Goal: Task Accomplishment & Management: Complete application form

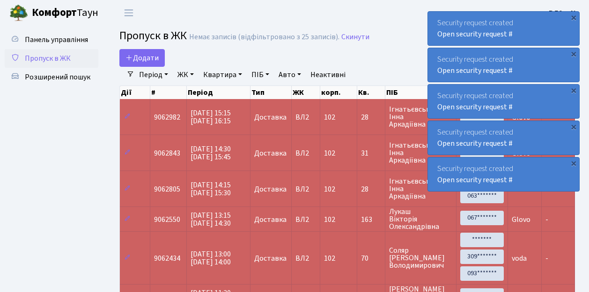
select select "25"
click at [48, 60] on span "Пропуск в ЖК" at bounding box center [48, 58] width 46 height 10
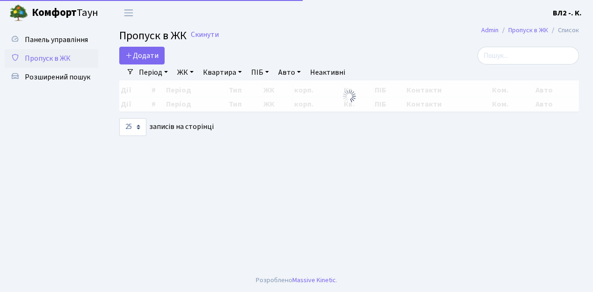
select select "25"
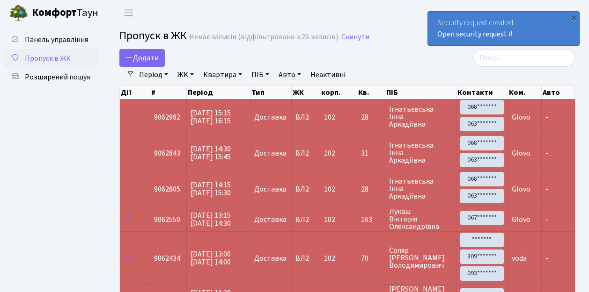
click at [59, 61] on span "Пропуск в ЖК" at bounding box center [48, 58] width 46 height 10
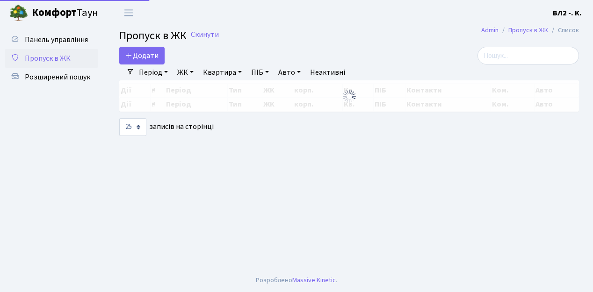
select select "25"
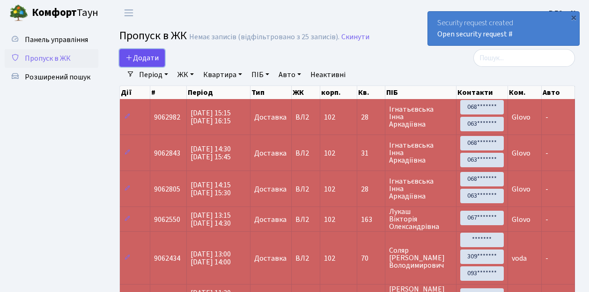
click at [146, 59] on span "Додати" at bounding box center [141, 58] width 33 height 10
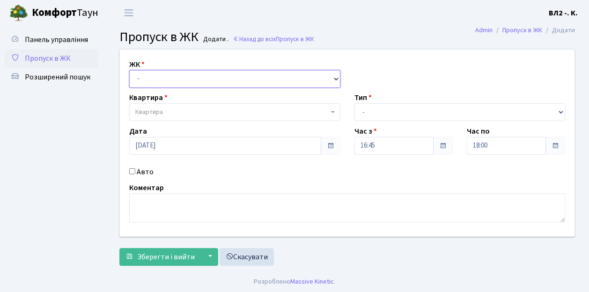
click at [165, 80] on select "- ВЛ1, Ужгородський пров., 4/1 ВЛ2, пр.Голосіївський, 76 ВЛ3, пр.Голосіївський,…" at bounding box center [234, 79] width 211 height 18
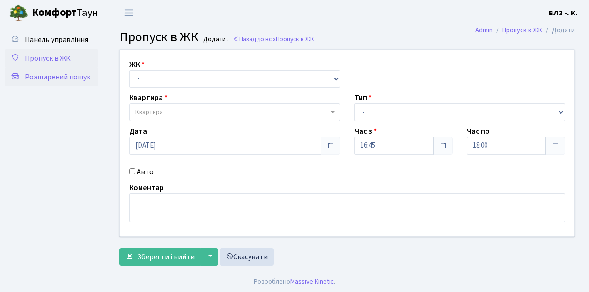
click at [70, 75] on span "Розширений пошук" at bounding box center [58, 77] width 66 height 10
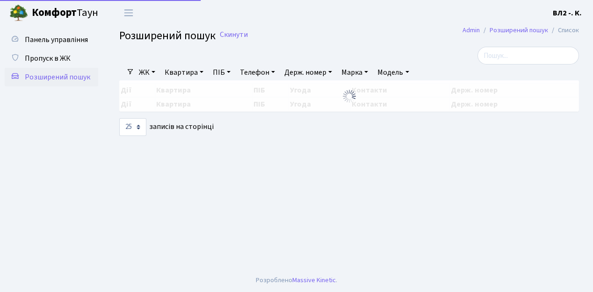
select select "25"
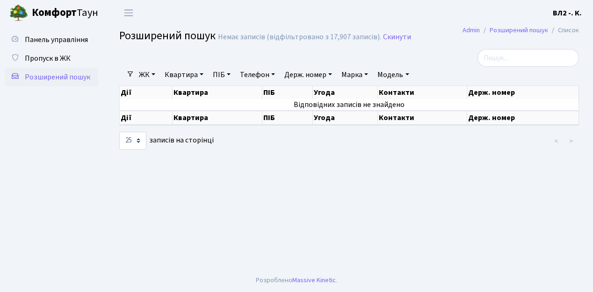
click at [179, 76] on link "Квартира" at bounding box center [184, 75] width 46 height 16
type input "109"
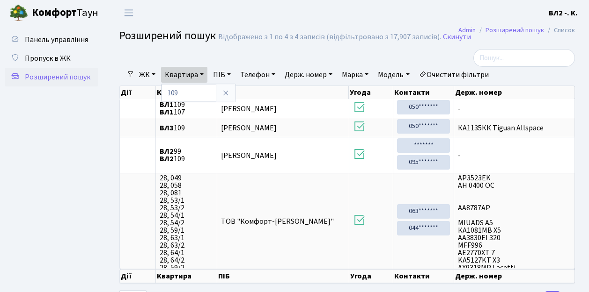
click at [59, 116] on ul "Панель управління Пропуск в ЖК Розширений пошук" at bounding box center [52, 167] width 94 height 274
click at [58, 59] on span "Пропуск в ЖК" at bounding box center [48, 58] width 46 height 10
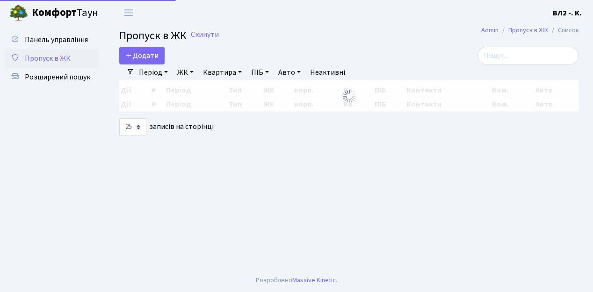
select select "25"
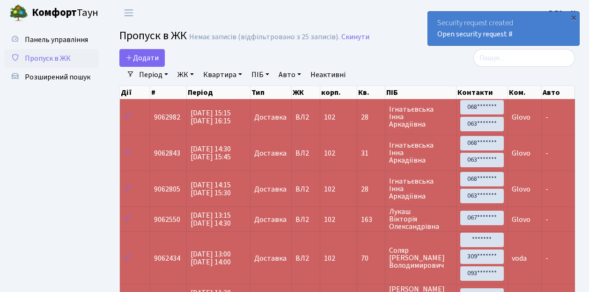
click at [62, 58] on span "Пропуск в ЖК" at bounding box center [48, 58] width 46 height 10
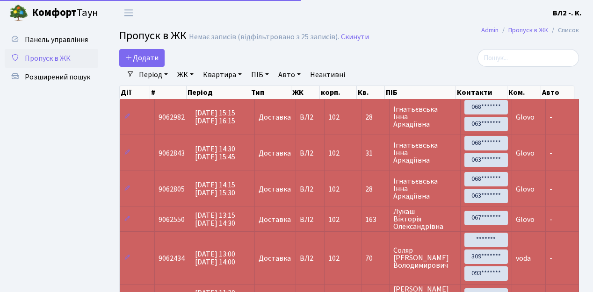
select select "25"
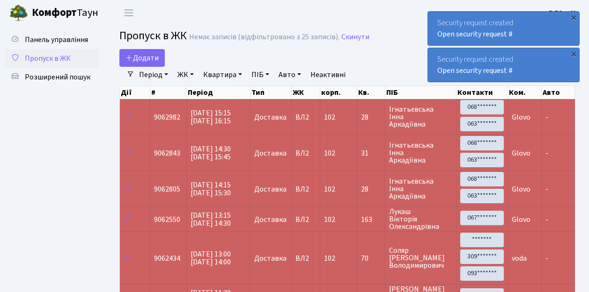
click at [51, 57] on span "Пропуск в ЖК" at bounding box center [48, 58] width 46 height 10
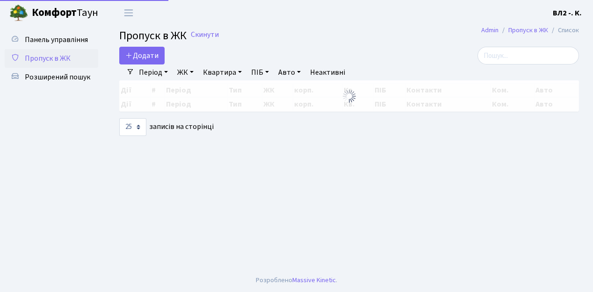
select select "25"
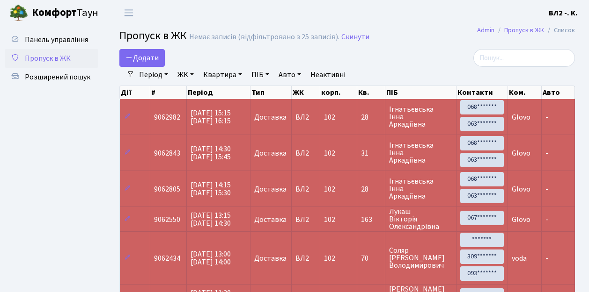
click at [59, 58] on span "Пропуск в ЖК" at bounding box center [48, 58] width 46 height 10
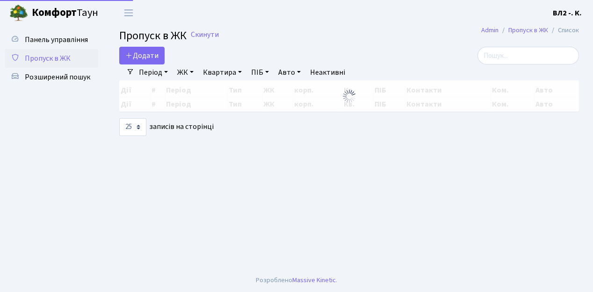
select select "25"
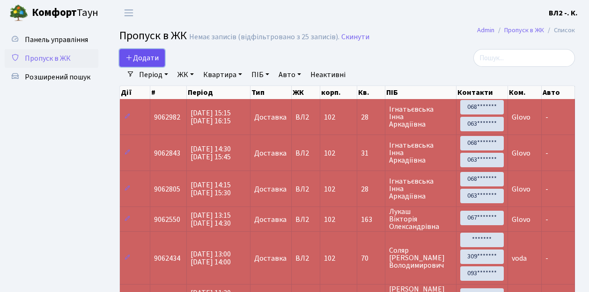
click at [135, 57] on span "Додати" at bounding box center [141, 58] width 33 height 10
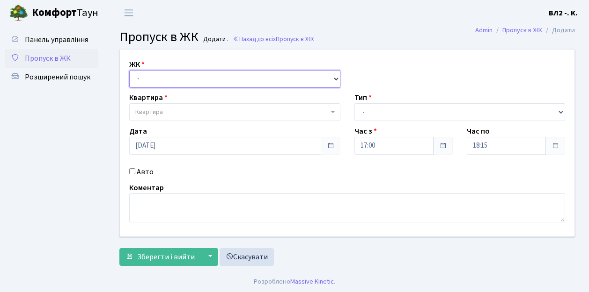
click at [153, 79] on select "- [STREET_ADDRESS][PERSON_NAME]" at bounding box center [234, 79] width 211 height 18
select select "317"
click at [129, 70] on select "- [STREET_ADDRESS][PERSON_NAME]" at bounding box center [234, 79] width 211 height 18
select select
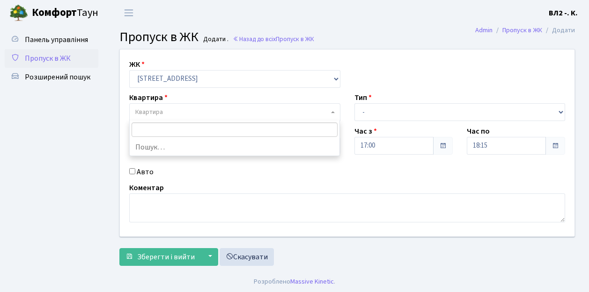
click at [179, 111] on span "Квартира" at bounding box center [231, 112] width 193 height 9
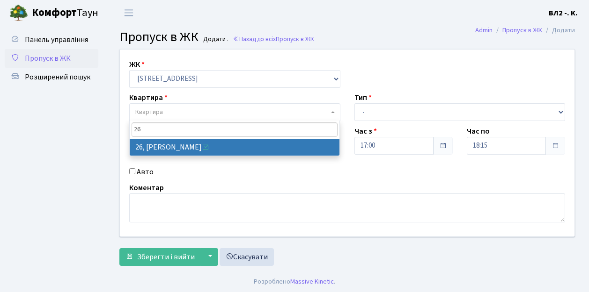
type input "26"
select select "38017"
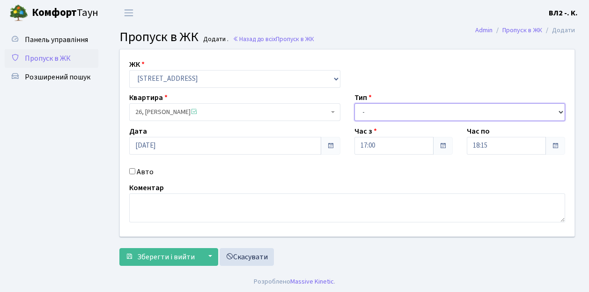
click at [399, 114] on select "- Доставка Таксі Гості Сервіс" at bounding box center [459, 112] width 211 height 18
select select "1"
click at [354, 103] on select "- Доставка Таксі Гості Сервіс" at bounding box center [459, 112] width 211 height 18
click at [165, 175] on div "Авто" at bounding box center [234, 172] width 225 height 11
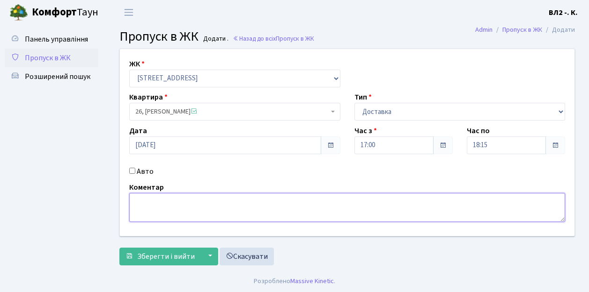
click at [153, 204] on textarea at bounding box center [347, 207] width 436 height 29
type textarea "GLOVO"
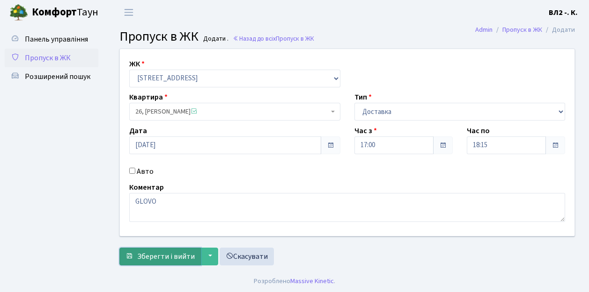
click at [157, 253] on span "Зберегти і вийти" at bounding box center [166, 257] width 58 height 10
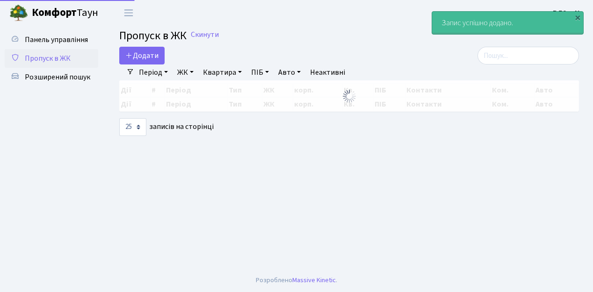
select select "25"
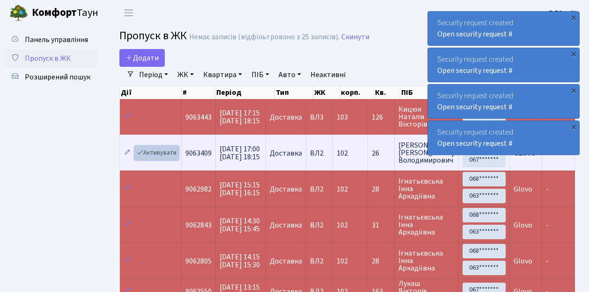
click at [161, 154] on link "Активувати" at bounding box center [156, 153] width 44 height 15
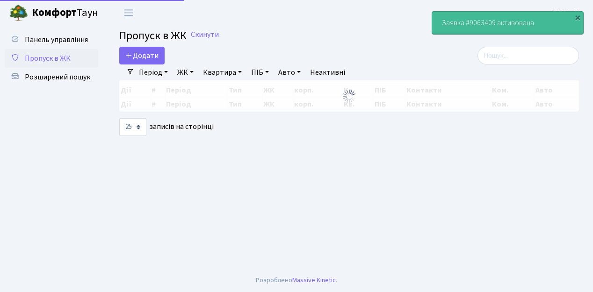
select select "25"
